Goal: Find specific page/section: Find specific page/section

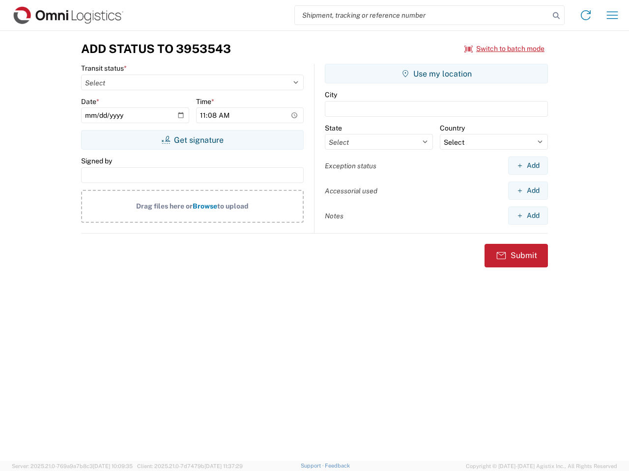
click at [422, 15] on input "search" at bounding box center [422, 15] width 254 height 19
click at [556, 16] on icon at bounding box center [556, 16] width 14 height 14
click at [585, 15] on icon at bounding box center [585, 15] width 16 height 16
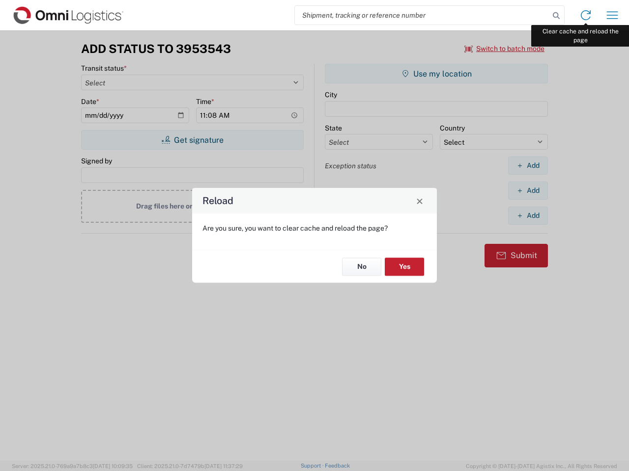
click at [612, 15] on div "Reload Are you sure, you want to clear cache and reload the page? No Yes" at bounding box center [314, 235] width 629 height 471
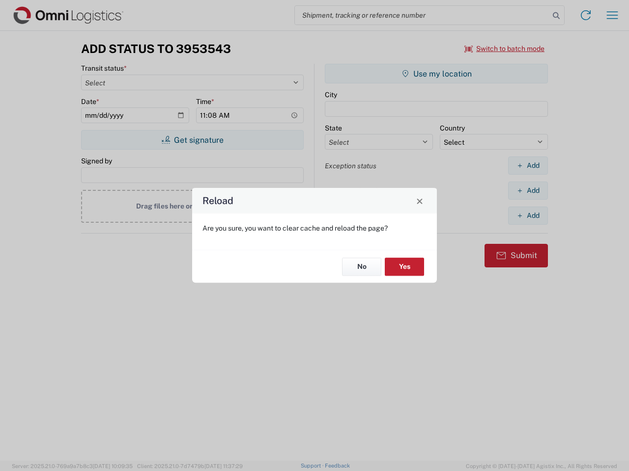
click at [504, 49] on div "Reload Are you sure, you want to clear cache and reload the page? No Yes" at bounding box center [314, 235] width 629 height 471
click at [192, 140] on div "Reload Are you sure, you want to clear cache and reload the page? No Yes" at bounding box center [314, 235] width 629 height 471
click at [436, 74] on div "Reload Are you sure, you want to clear cache and reload the page? No Yes" at bounding box center [314, 235] width 629 height 471
click at [527, 165] on div "Reload Are you sure, you want to clear cache and reload the page? No Yes" at bounding box center [314, 235] width 629 height 471
click at [527, 191] on div "Reload Are you sure, you want to clear cache and reload the page? No Yes" at bounding box center [314, 235] width 629 height 471
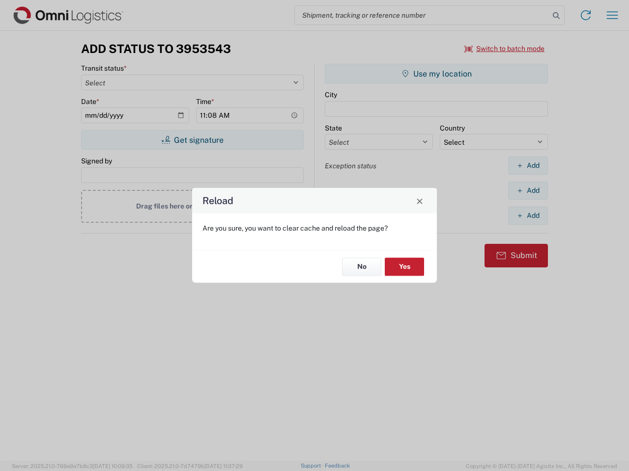
click at [527, 216] on div "Reload Are you sure, you want to clear cache and reload the page? No Yes" at bounding box center [314, 235] width 629 height 471
